Goal: Task Accomplishment & Management: Manage account settings

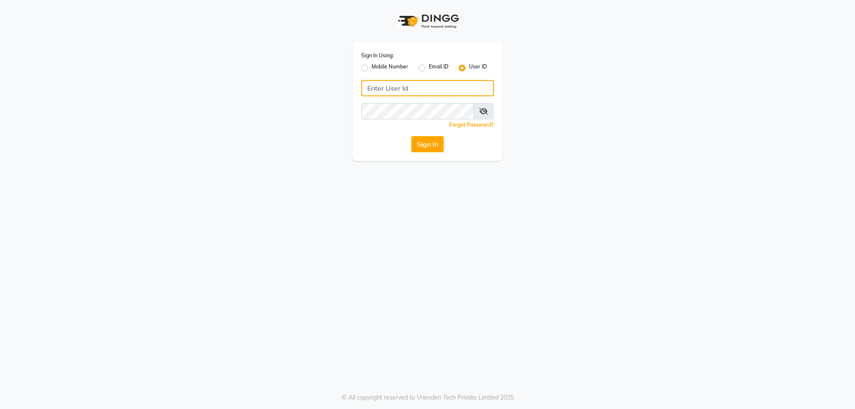
click at [388, 91] on input "Username" at bounding box center [427, 88] width 133 height 16
type input "e3599-01"
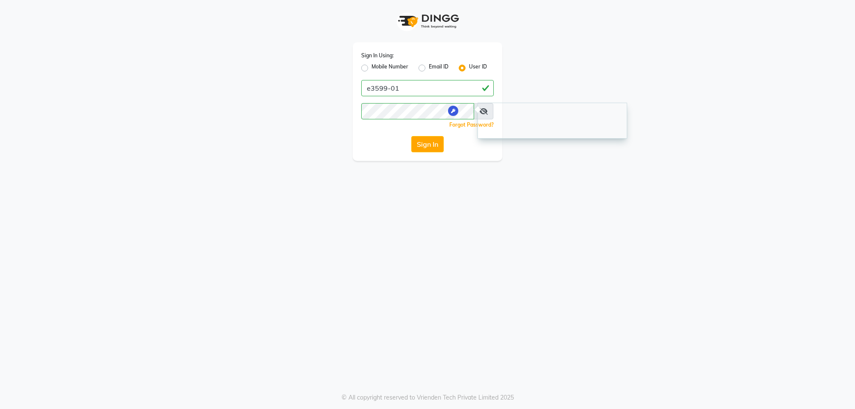
drag, startPoint x: 409, startPoint y: 256, endPoint x: 451, endPoint y: 130, distance: 132.7
click at [420, 225] on div "Sign In Using: Mobile Number Email ID User ID e3599-01 Remember me Forgot Passw…" at bounding box center [427, 204] width 855 height 409
drag, startPoint x: 486, startPoint y: 105, endPoint x: 465, endPoint y: 135, distance: 37.0
click at [486, 105] on span at bounding box center [484, 111] width 20 height 16
click at [488, 110] on span at bounding box center [484, 111] width 20 height 16
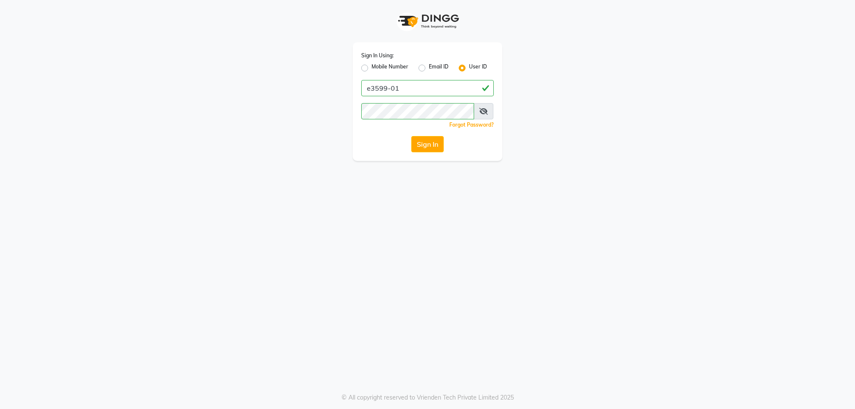
click at [483, 109] on icon at bounding box center [483, 111] width 9 height 7
click at [483, 109] on icon at bounding box center [484, 111] width 8 height 7
click at [483, 109] on icon at bounding box center [483, 111] width 9 height 7
click at [430, 141] on button "Sign In" at bounding box center [427, 144] width 32 height 16
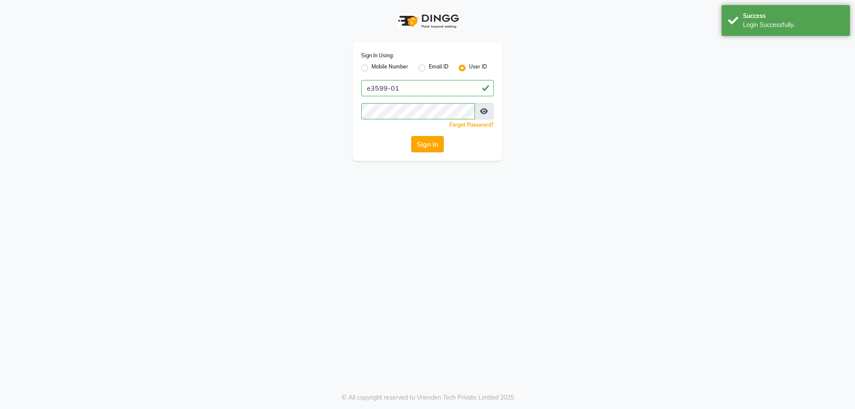
select select "service"
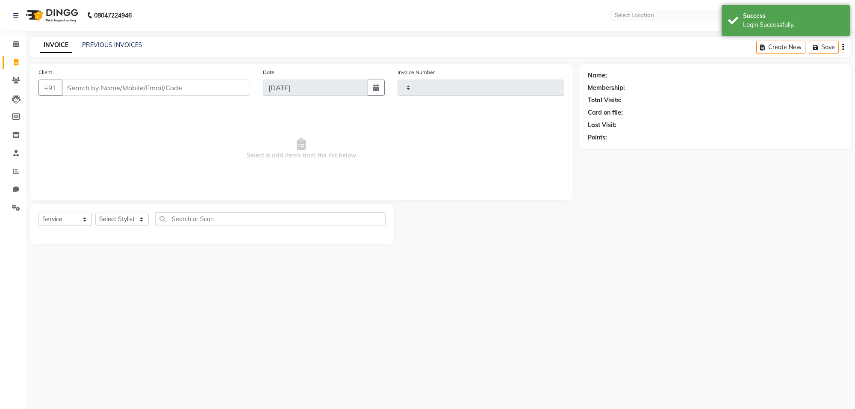
type input "5539"
select select "en"
select select "8127"
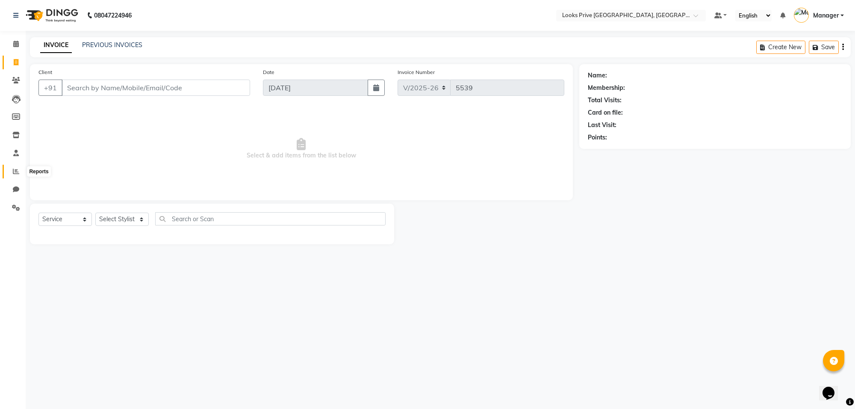
click at [9, 172] on span at bounding box center [16, 172] width 15 height 10
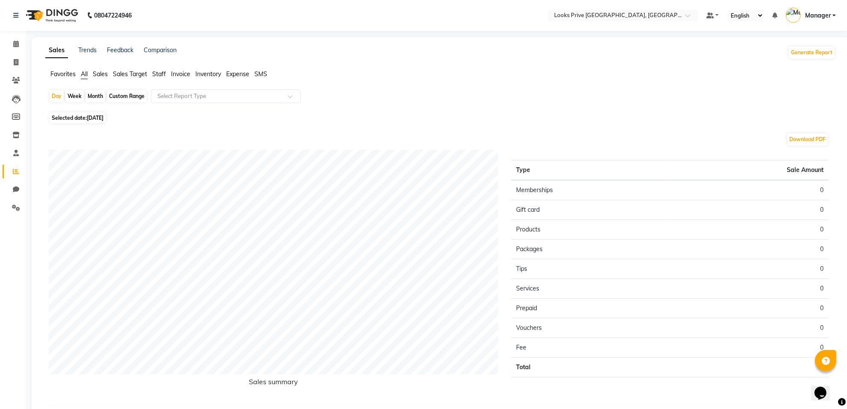
click at [159, 76] on span "Staff" at bounding box center [159, 74] width 14 height 8
click at [92, 115] on span "[DATE]" at bounding box center [95, 112] width 17 height 6
select select "9"
select select "2025"
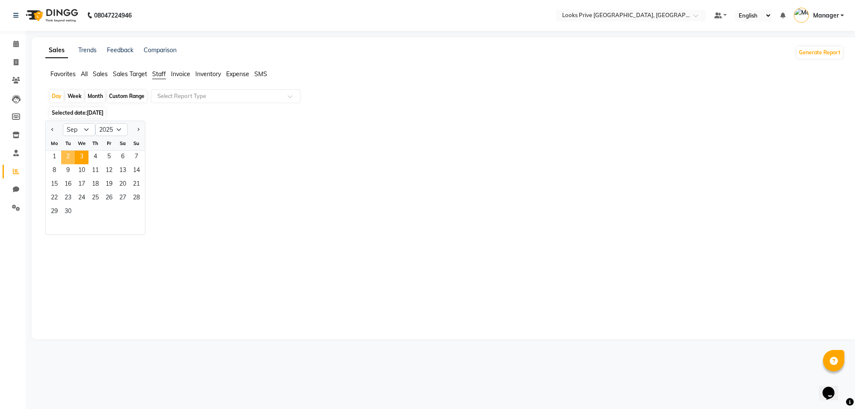
click at [73, 154] on span "2" at bounding box center [68, 157] width 14 height 14
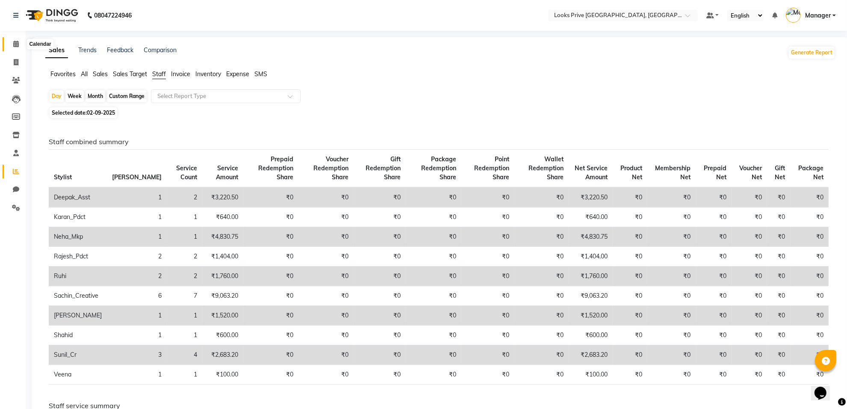
click at [12, 41] on span at bounding box center [16, 44] width 15 height 10
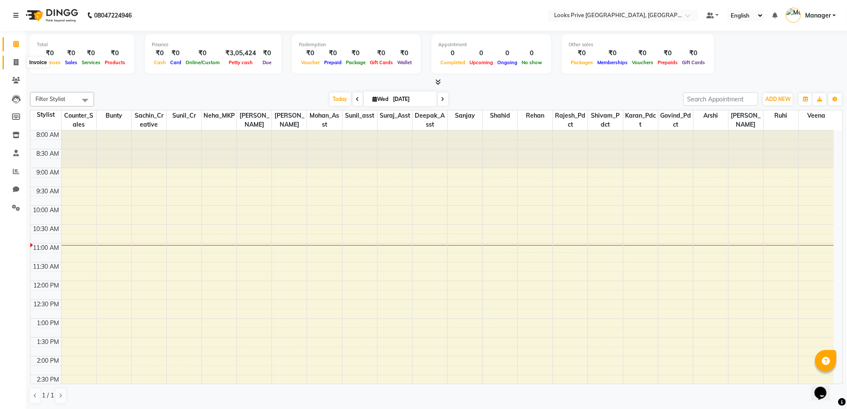
click at [9, 62] on span at bounding box center [16, 63] width 15 height 10
select select "service"
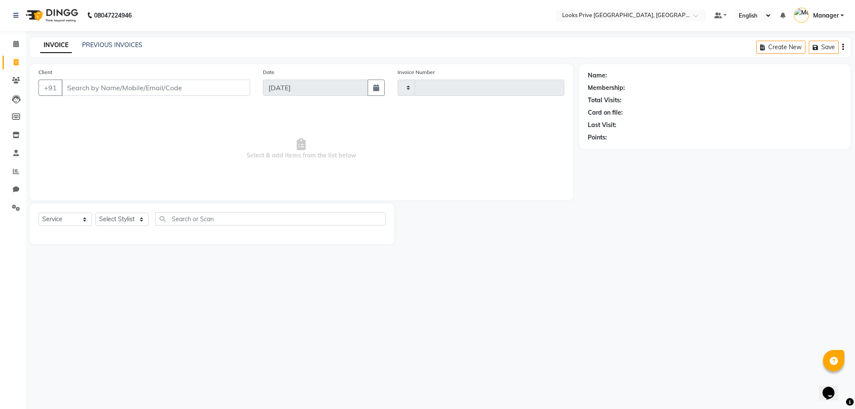
type input "5539"
select select "8127"
click at [118, 42] on link "PREVIOUS INVOICES" at bounding box center [112, 45] width 60 height 8
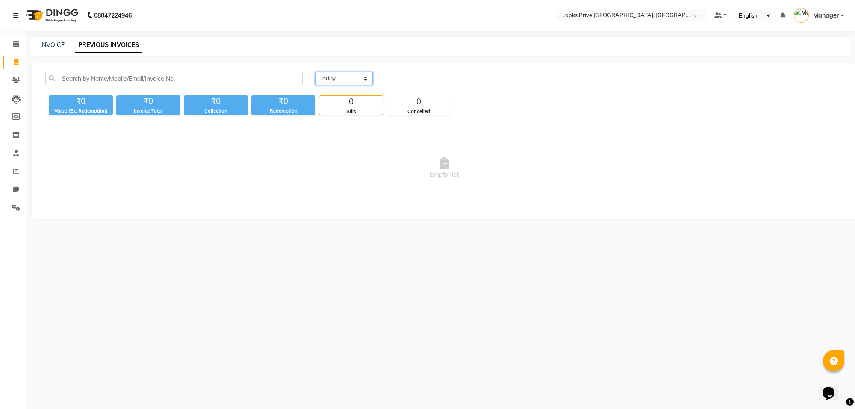
click at [353, 76] on select "Today Yesterday Custom Range" at bounding box center [343, 78] width 57 height 13
select select "yesterday"
click at [315, 72] on select "Today Yesterday Custom Range" at bounding box center [343, 78] width 57 height 13
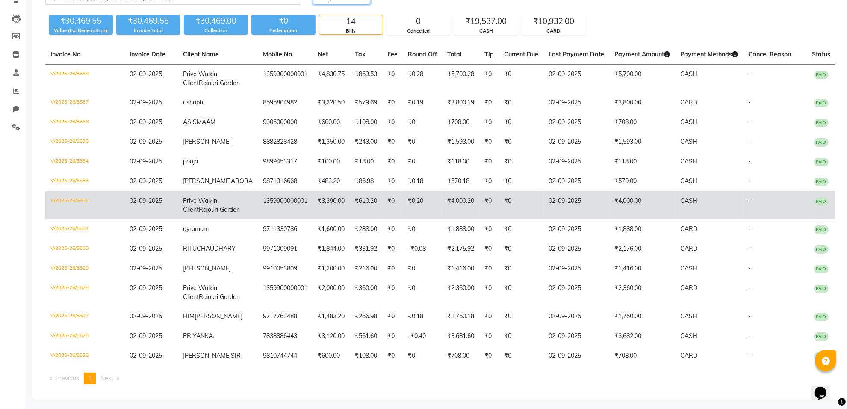
scroll to position [134, 0]
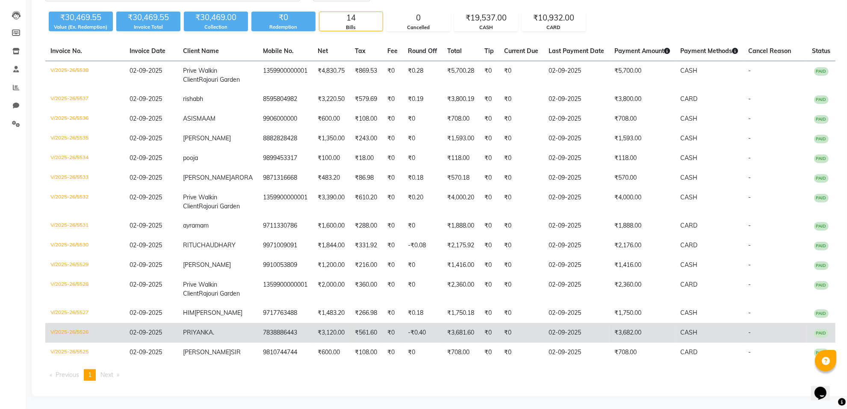
click at [479, 330] on td "₹0" at bounding box center [489, 333] width 20 height 20
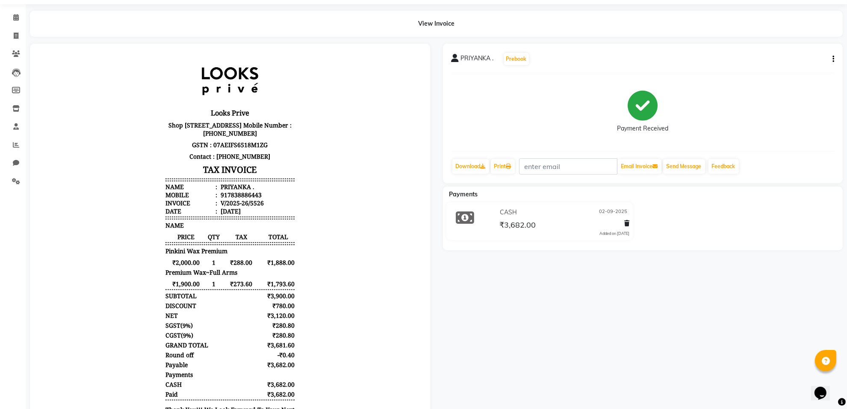
scroll to position [53, 0]
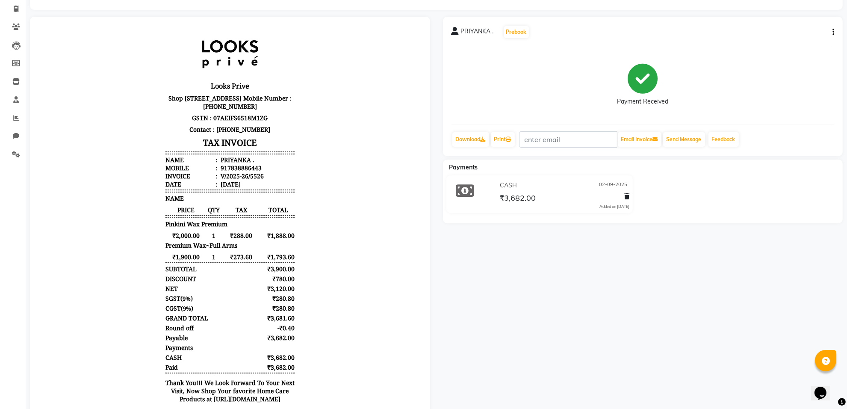
click at [834, 32] on icon "button" at bounding box center [833, 32] width 2 height 0
click at [798, 39] on div "Edit Item Staff" at bounding box center [790, 37] width 59 height 11
select select "88341"
select select "75855"
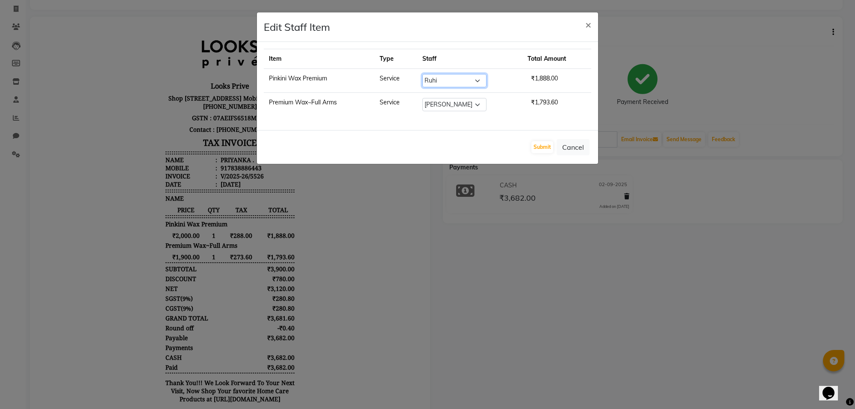
click at [454, 78] on select "Select [PERSON_NAME] Counter_Sales Deepak_Asst Govind_Pdct Karan_Pdct Manager […" at bounding box center [454, 80] width 64 height 13
select select "75855"
click at [423, 74] on select "Select [PERSON_NAME] Counter_Sales Deepak_Asst Govind_Pdct Karan_Pdct Manager […" at bounding box center [454, 80] width 64 height 13
click at [543, 149] on button "Submit" at bounding box center [542, 147] width 22 height 12
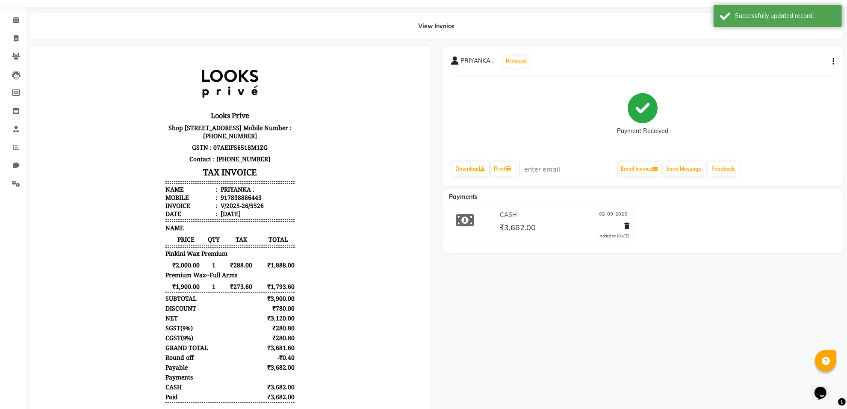
scroll to position [0, 0]
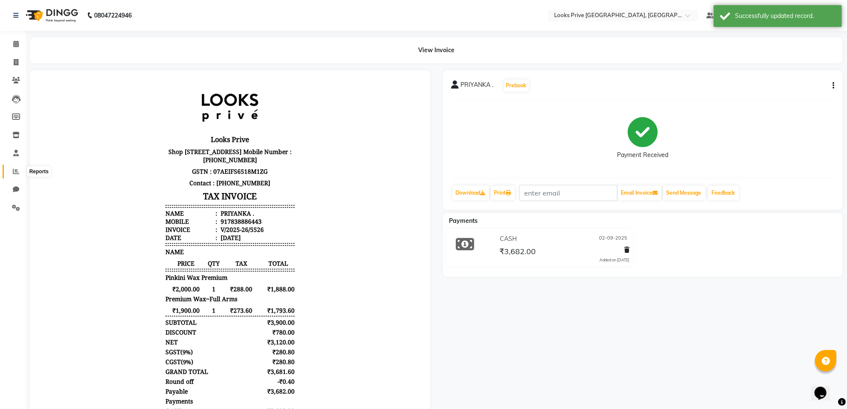
click at [12, 169] on span at bounding box center [16, 172] width 15 height 10
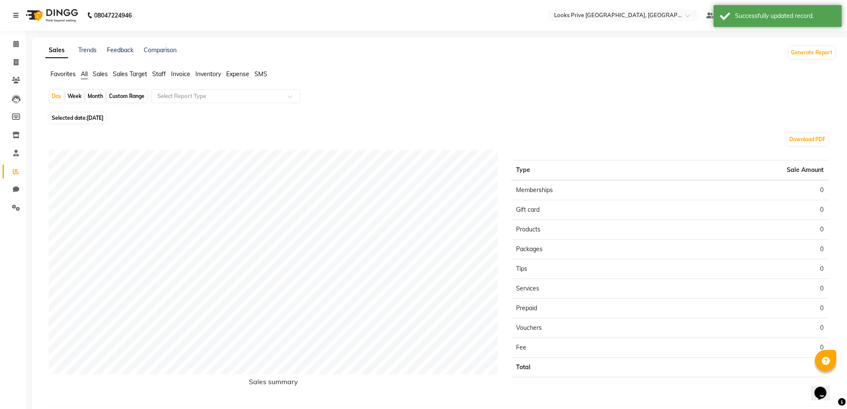
click at [157, 74] on span "Staff" at bounding box center [159, 74] width 14 height 8
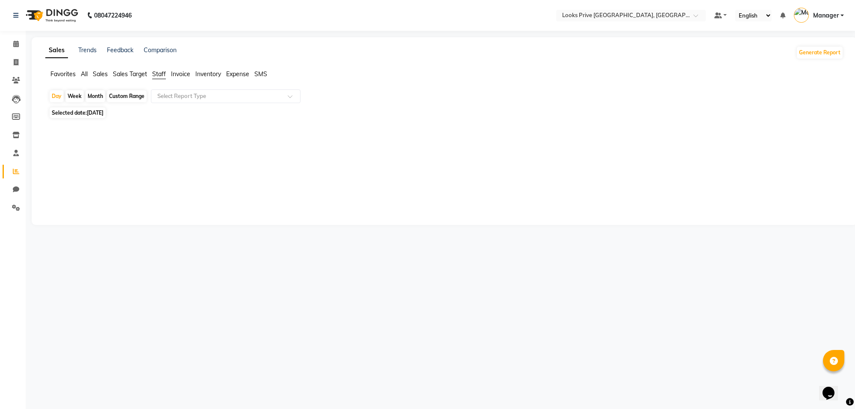
click at [97, 113] on span "[DATE]" at bounding box center [95, 112] width 17 height 6
select select "9"
select select "2025"
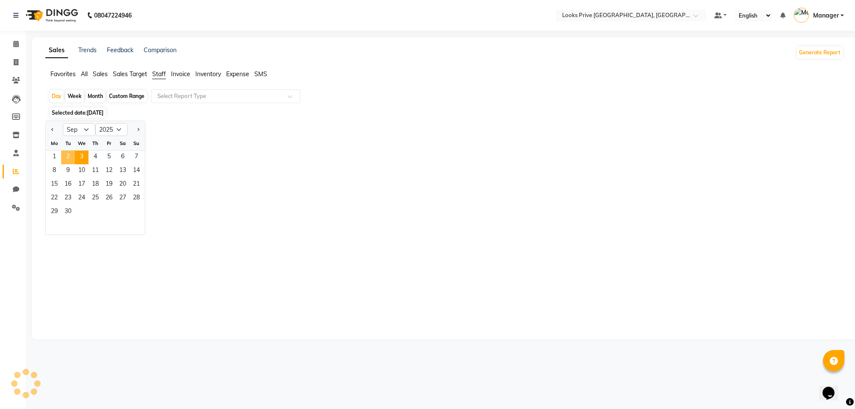
click at [73, 154] on span "2" at bounding box center [68, 157] width 14 height 14
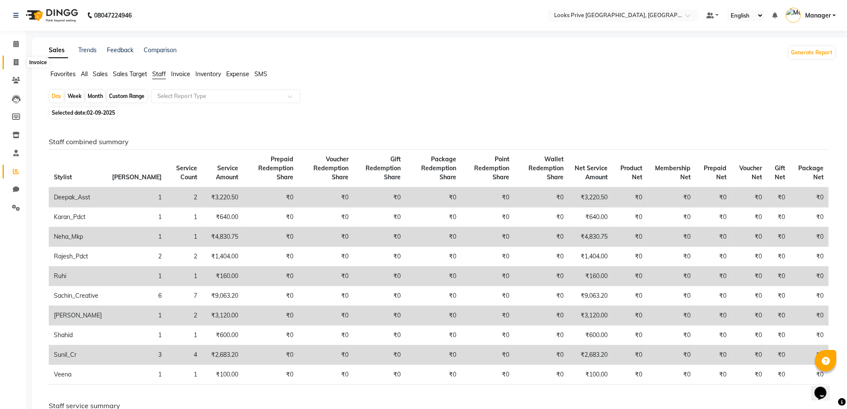
click at [18, 66] on span at bounding box center [16, 63] width 15 height 10
select select "service"
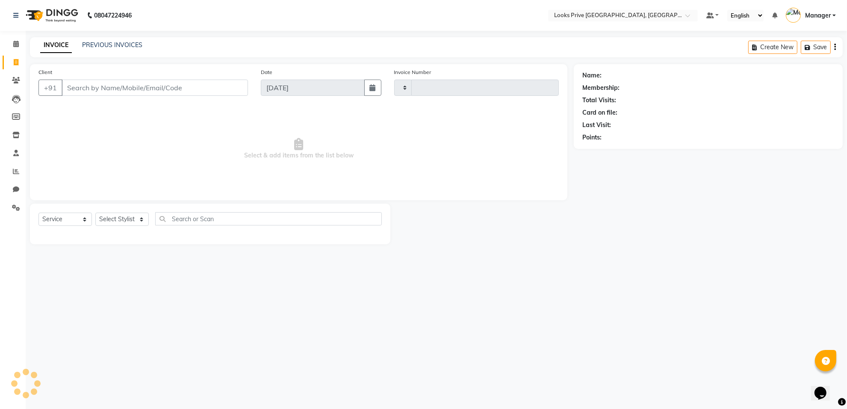
type input "5539"
select select "8127"
